Goal: Transaction & Acquisition: Purchase product/service

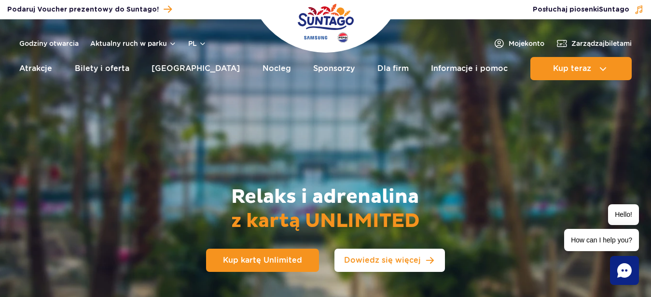
click at [378, 265] on link "Dowiedz się więcej" at bounding box center [390, 260] width 111 height 23
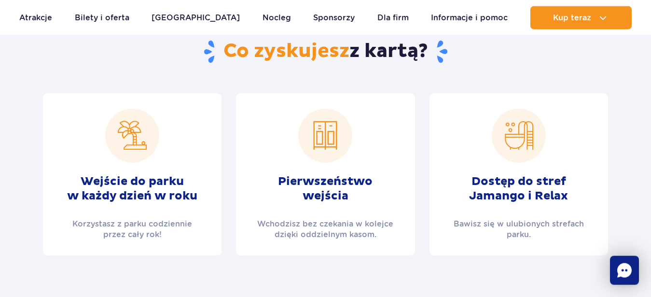
scroll to position [352, 0]
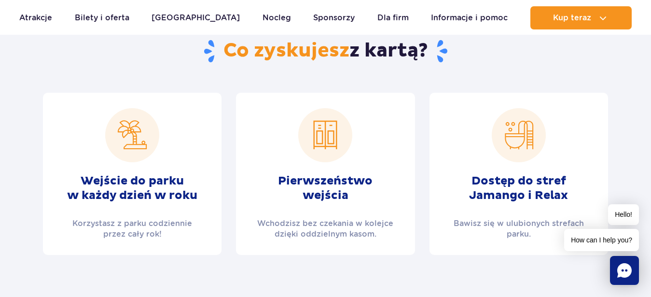
click at [620, 272] on icon "Chat" at bounding box center [624, 270] width 14 height 14
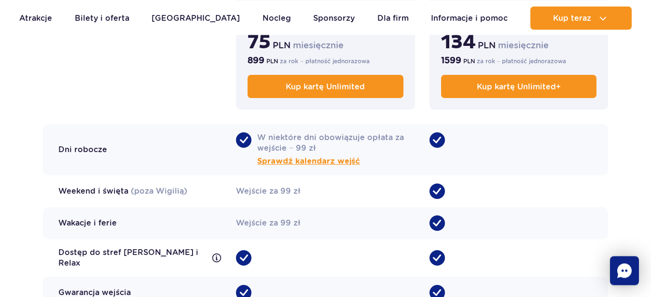
scroll to position [812, 0]
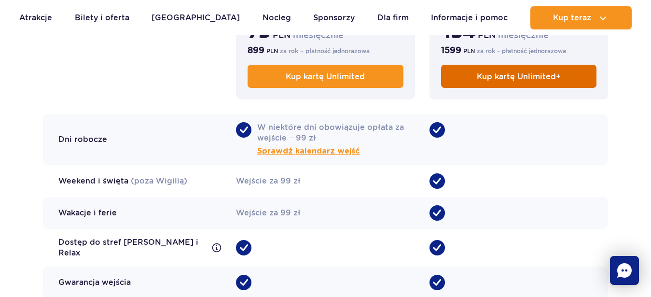
click at [511, 78] on span "Kup kartę Unlimited+" at bounding box center [519, 76] width 84 height 9
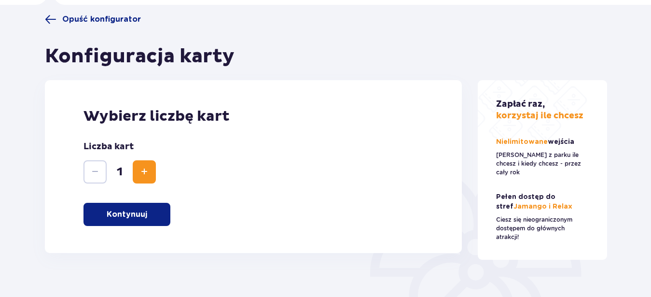
scroll to position [74, 0]
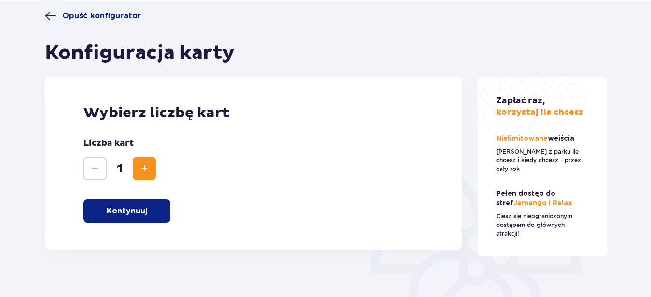
click at [110, 213] on p "Kontynuuj" at bounding box center [127, 211] width 41 height 11
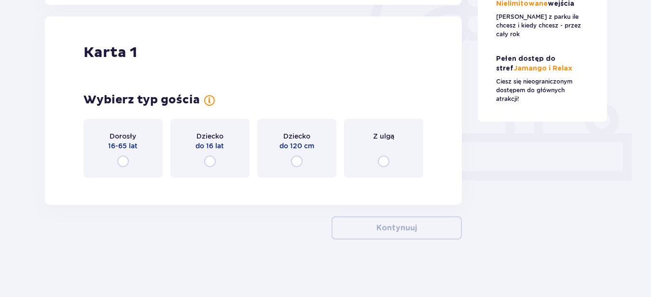
scroll to position [319, 0]
click at [122, 162] on input "radio" at bounding box center [123, 161] width 12 height 12
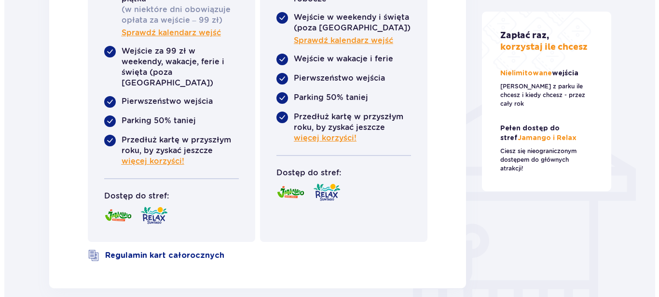
scroll to position [696, 0]
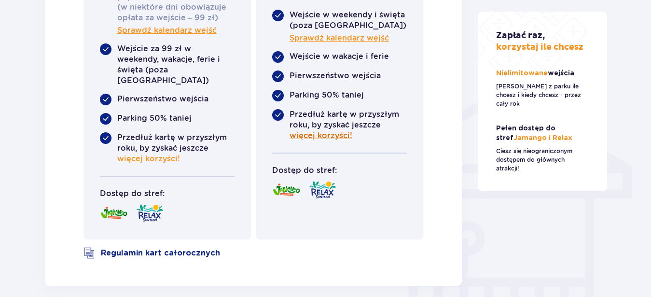
click at [314, 138] on span "więcej korzyści!" at bounding box center [321, 135] width 63 height 11
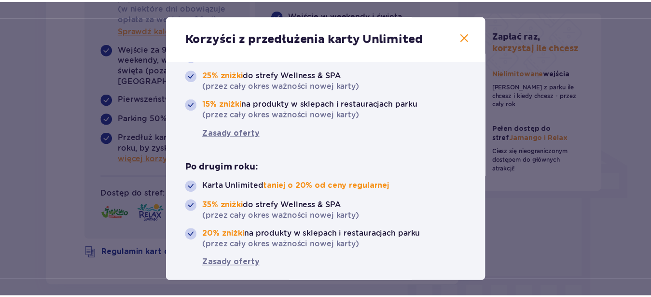
scroll to position [94, 0]
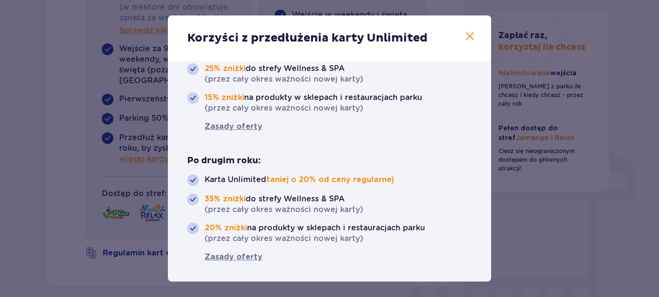
click at [464, 39] on span at bounding box center [470, 37] width 12 height 12
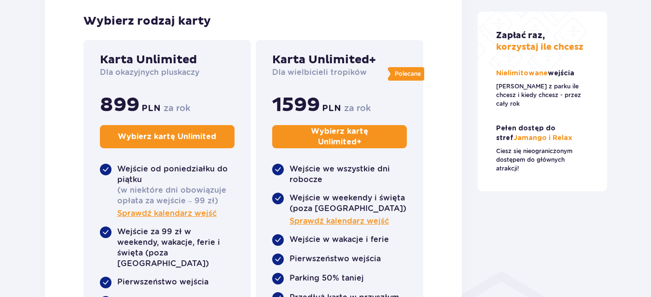
scroll to position [507, 0]
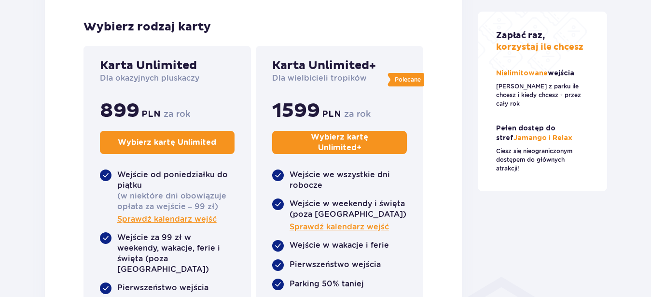
click at [511, 131] on p "Pełen dostęp do stref Jamango i Relax" at bounding box center [542, 133] width 93 height 19
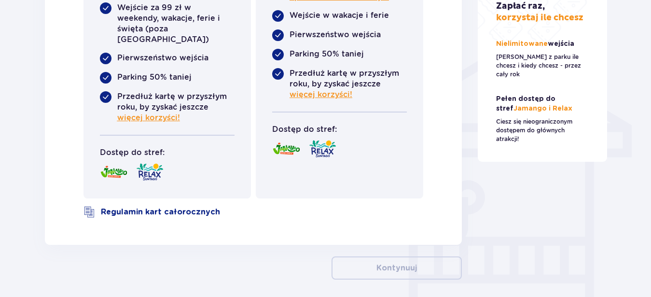
scroll to position [457, 0]
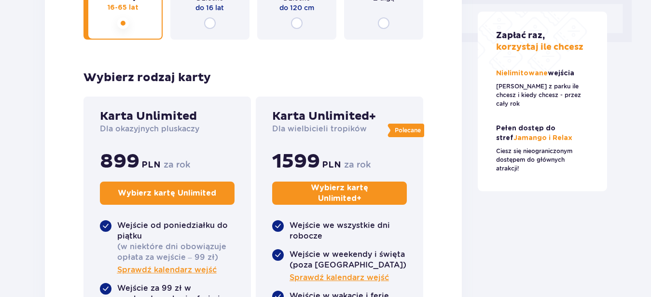
click at [300, 194] on p "Wybierz kartę Unlimited +" at bounding box center [340, 192] width 102 height 21
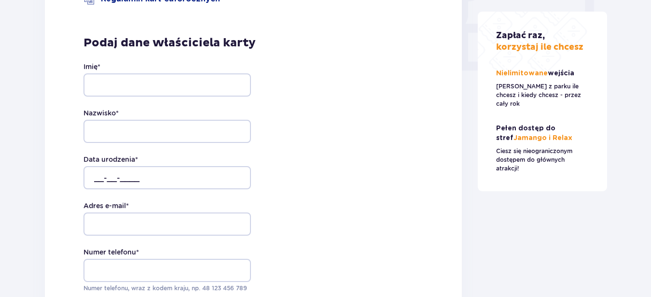
scroll to position [963, 0]
